Goal: Task Accomplishment & Management: Use online tool/utility

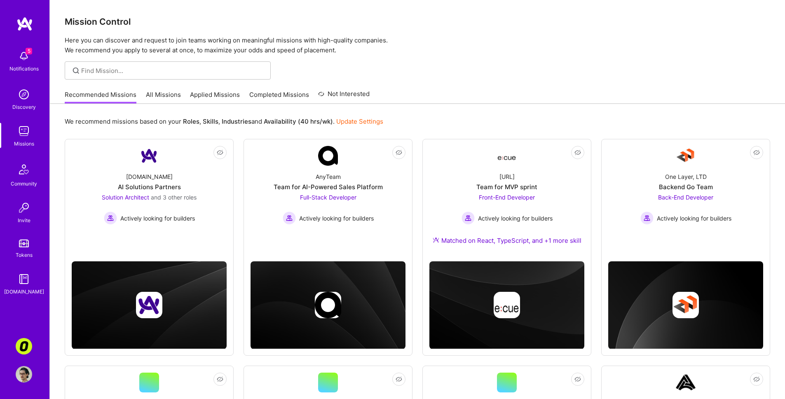
click at [223, 94] on link "Applied Missions" at bounding box center [215, 97] width 50 height 14
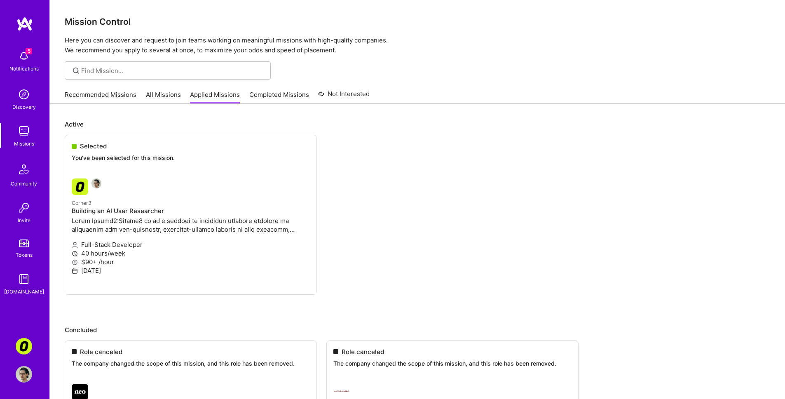
click at [139, 90] on div "Recommended Missions All Missions Applied Missions Completed Missions Not Inter…" at bounding box center [217, 95] width 305 height 18
click at [175, 103] on div "Recommended Missions All Missions Applied Missions Completed Missions Not Inter…" at bounding box center [417, 95] width 735 height 18
click at [168, 97] on link "All Missions" at bounding box center [163, 97] width 35 height 14
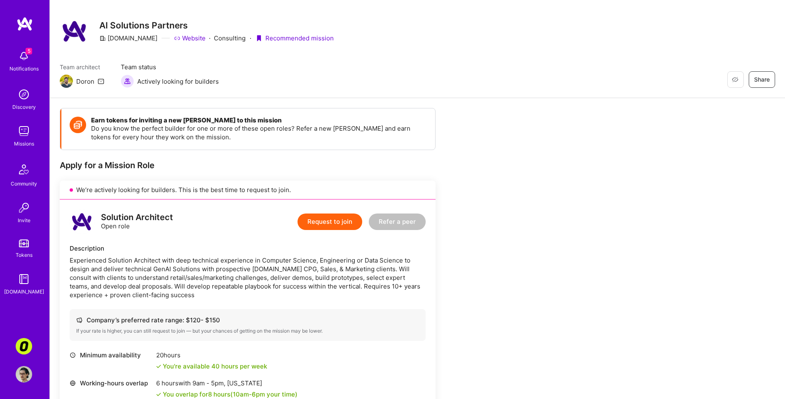
scroll to position [13, 0]
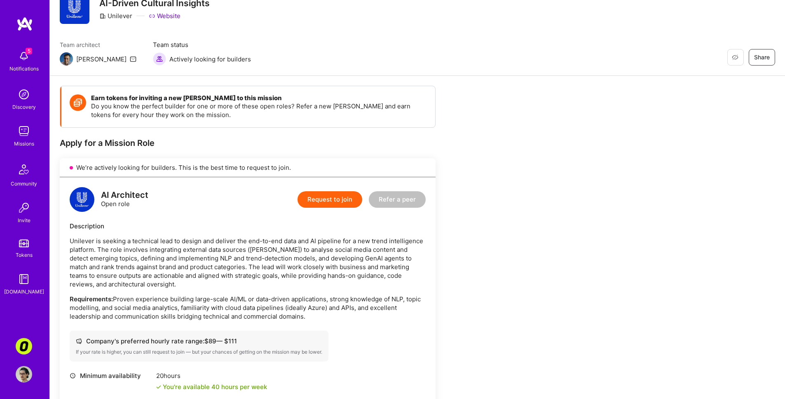
scroll to position [42, 0]
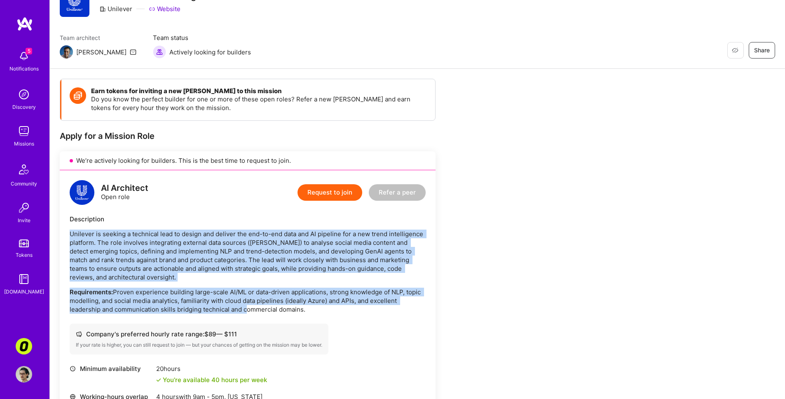
drag, startPoint x: 244, startPoint y: 223, endPoint x: 245, endPoint y: 315, distance: 92.7
click at [245, 315] on div "AI Architect Open role Request to join Refer a peer Description Unilever is see…" at bounding box center [248, 341] width 376 height 342
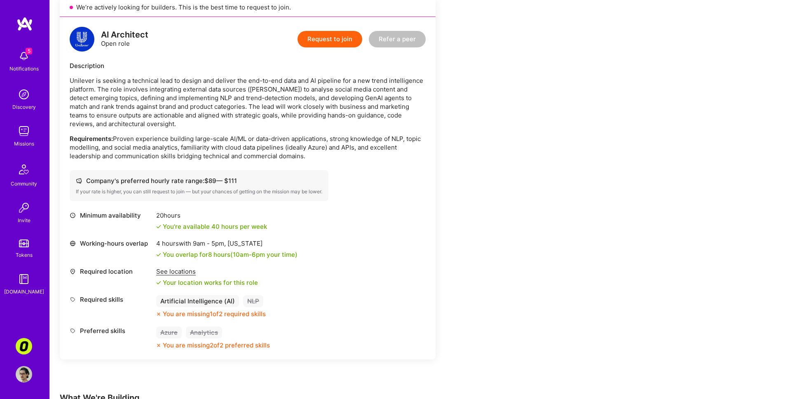
scroll to position [198, 0]
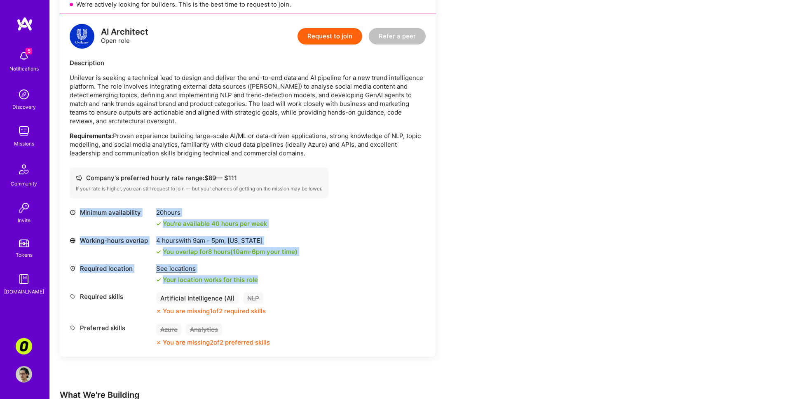
drag, startPoint x: 315, startPoint y: 192, endPoint x: 334, endPoint y: 302, distance: 111.6
click at [333, 290] on div "AI Architect Open role Request to join Refer a peer Description Unilever is see…" at bounding box center [248, 185] width 376 height 342
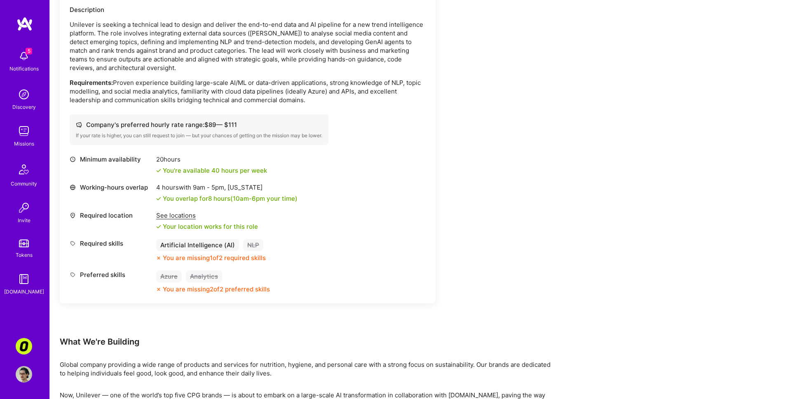
click at [329, 318] on div "Earn tokens for inviting a new A.Teamer to this mission Do you know the perfect…" at bounding box center [248, 102] width 376 height 467
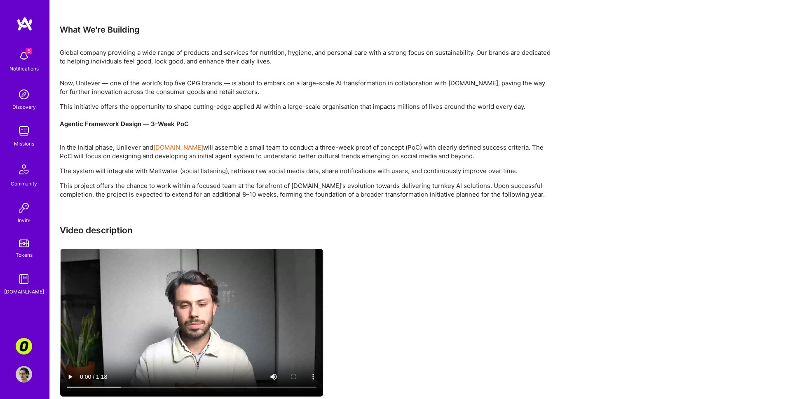
scroll to position [582, 0]
